Goal: Obtain resource: Download file/media

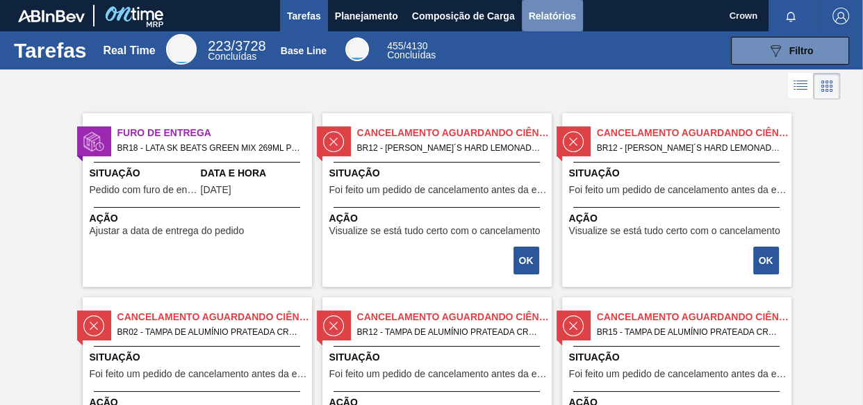
click at [547, 19] on span "Relatórios" at bounding box center [552, 16] width 47 height 17
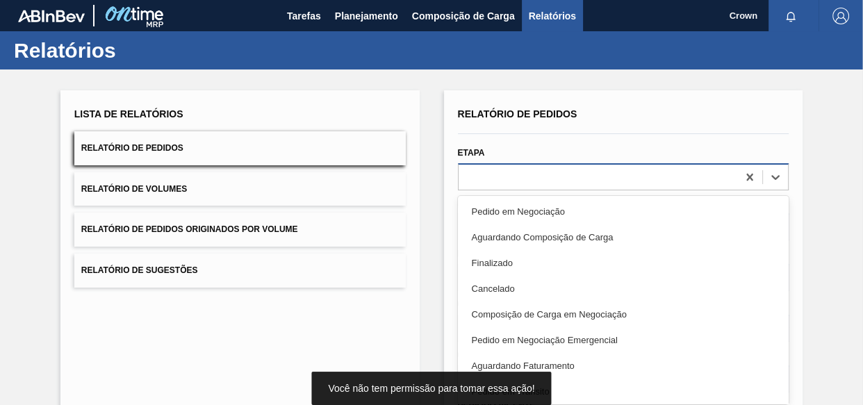
drag, startPoint x: 566, startPoint y: 185, endPoint x: 579, endPoint y: 183, distance: 14.0
click at [570, 183] on div at bounding box center [598, 177] width 279 height 20
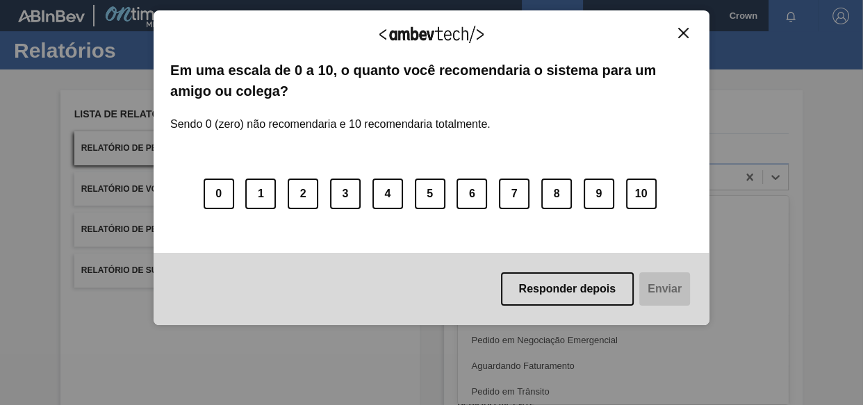
click at [685, 31] on img "Close" at bounding box center [683, 33] width 10 height 10
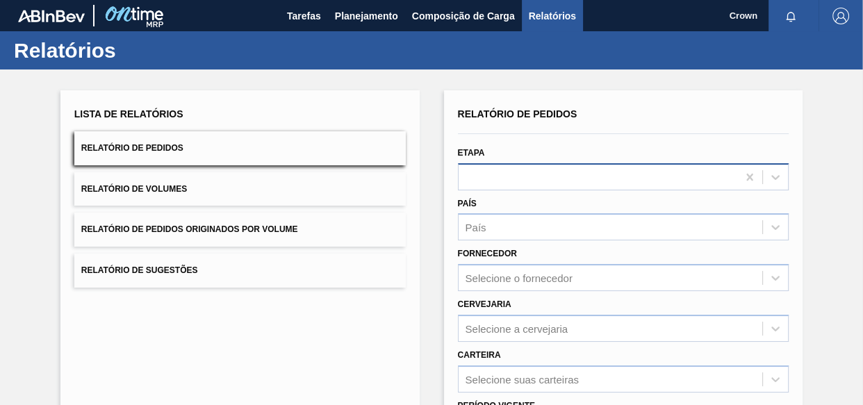
click at [521, 174] on div at bounding box center [598, 177] width 279 height 20
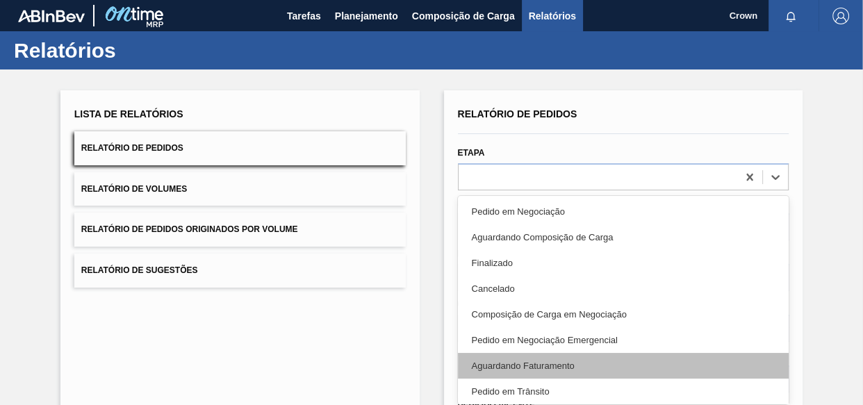
click at [552, 359] on div "Aguardando Faturamento" at bounding box center [623, 366] width 331 height 26
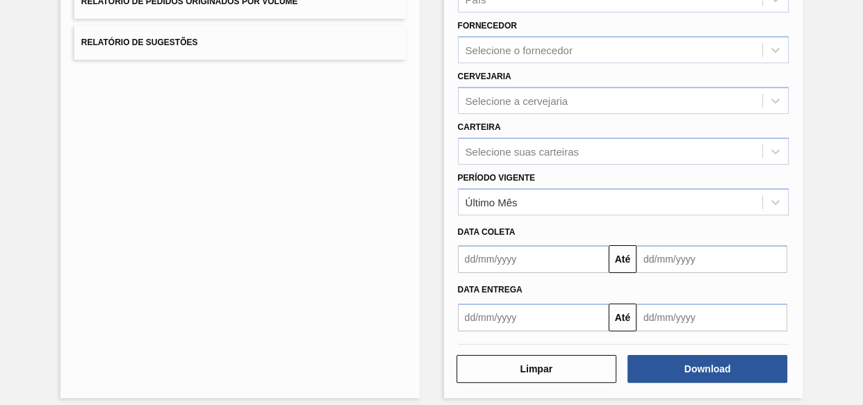
scroll to position [237, 0]
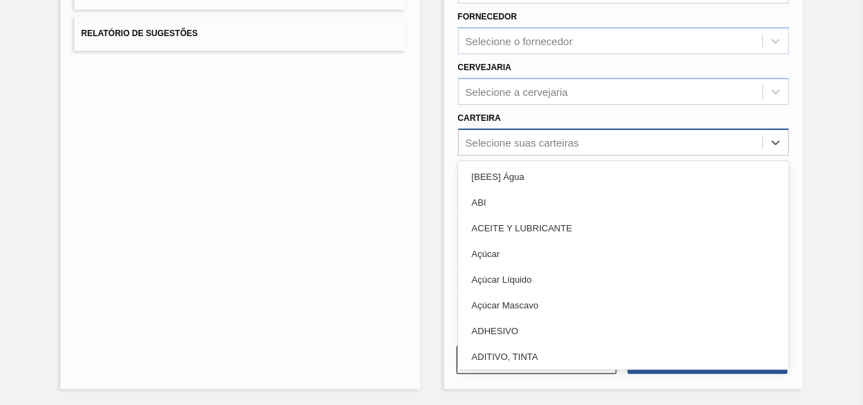
click at [533, 137] on div "Selecione suas carteiras" at bounding box center [521, 142] width 113 height 12
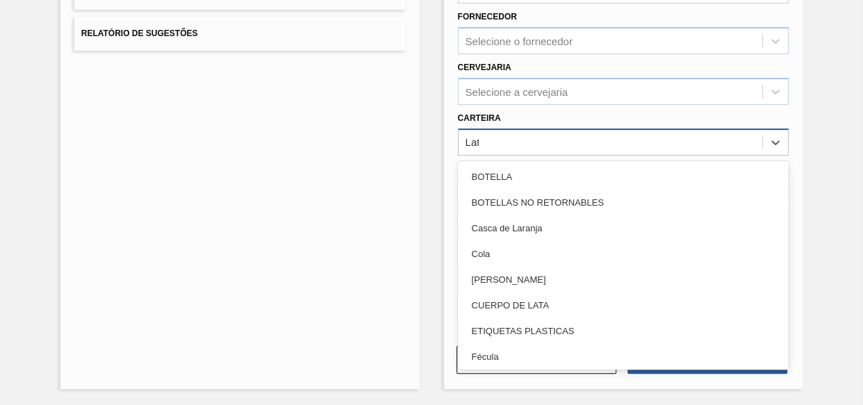
type input "Lata"
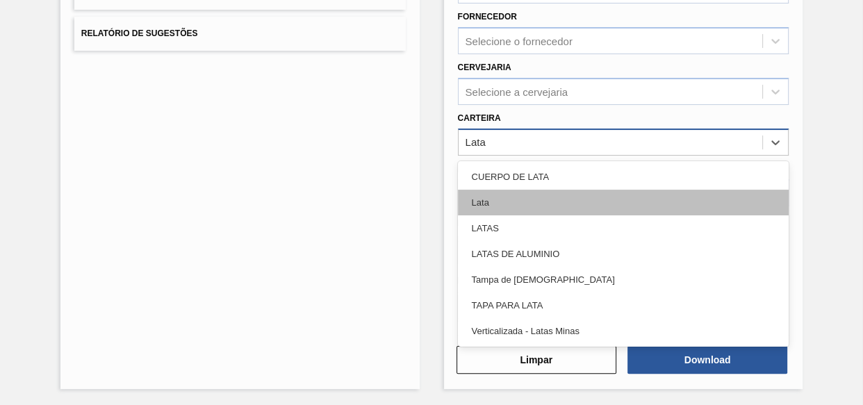
click at [512, 195] on div "Lata" at bounding box center [623, 203] width 331 height 26
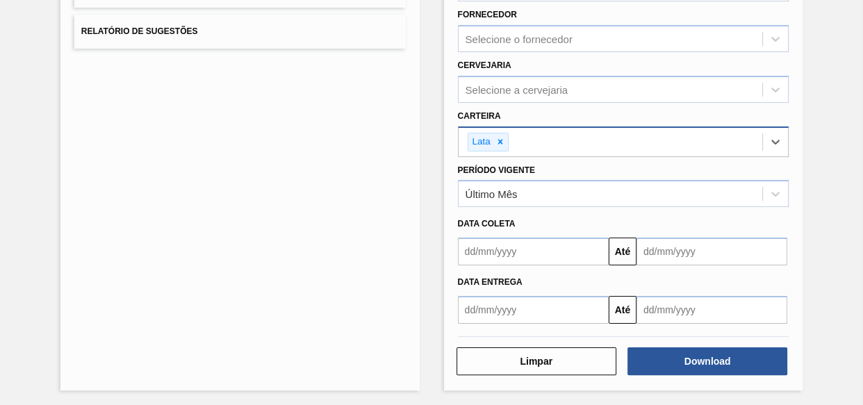
scroll to position [240, 0]
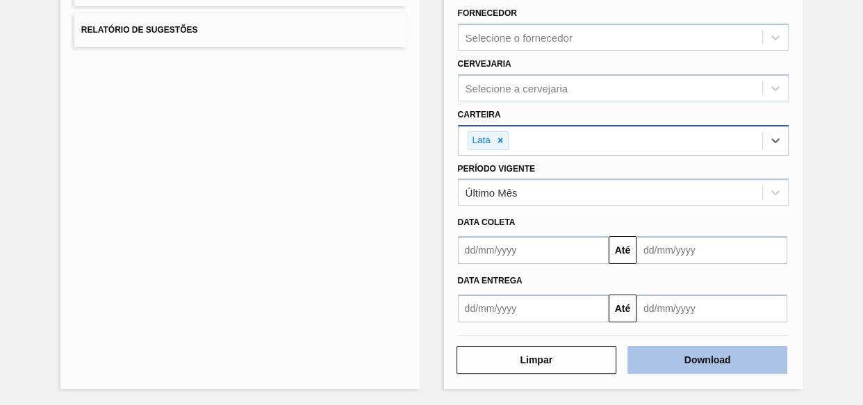
click at [660, 356] on button "Download" at bounding box center [707, 360] width 160 height 28
